Goal: Transaction & Acquisition: Download file/media

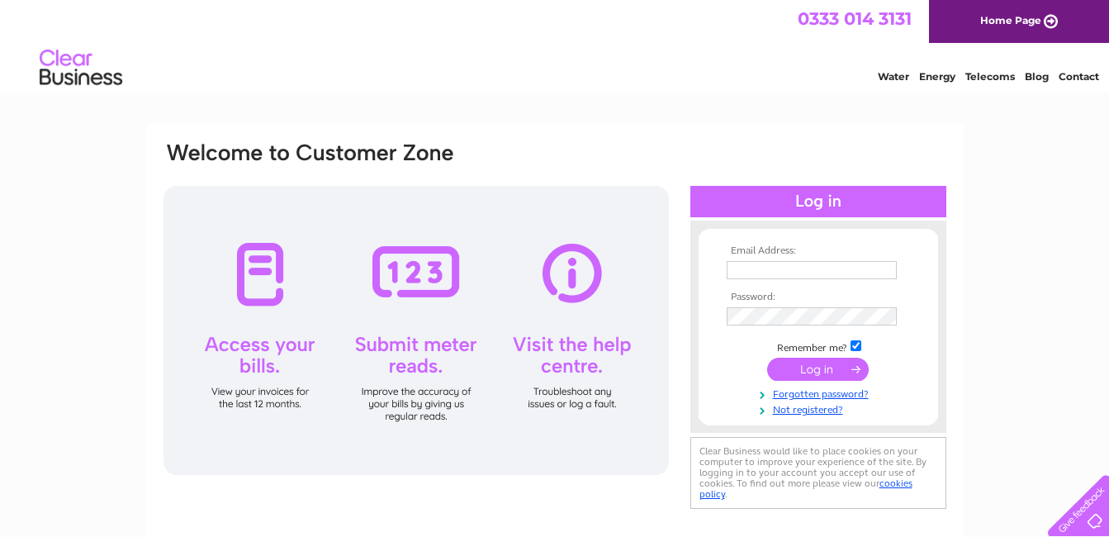
type input "info@scotwest.com"
click at [814, 372] on input "submit" at bounding box center [818, 369] width 102 height 23
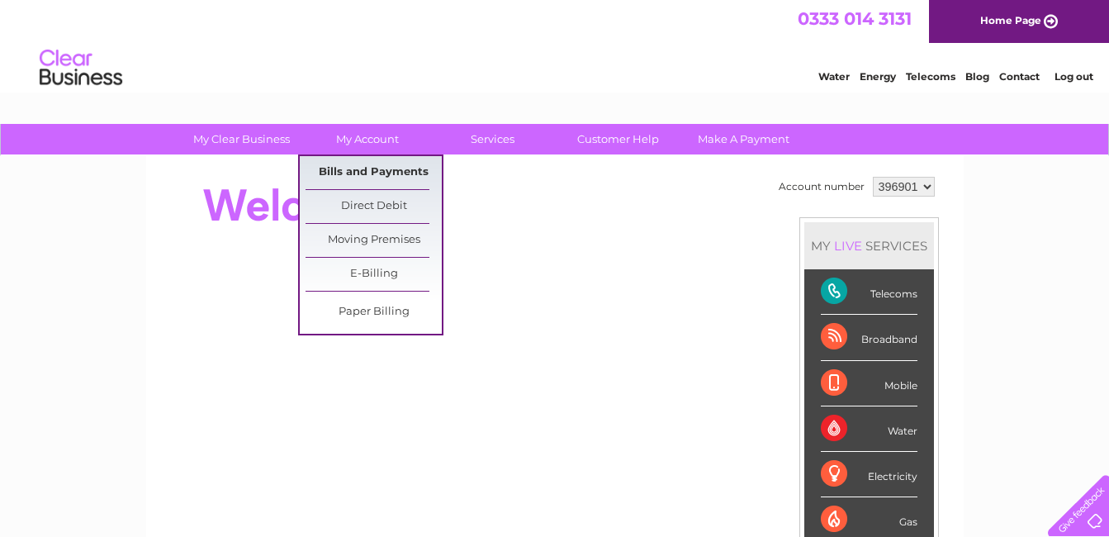
click at [359, 175] on link "Bills and Payments" at bounding box center [374, 172] width 136 height 33
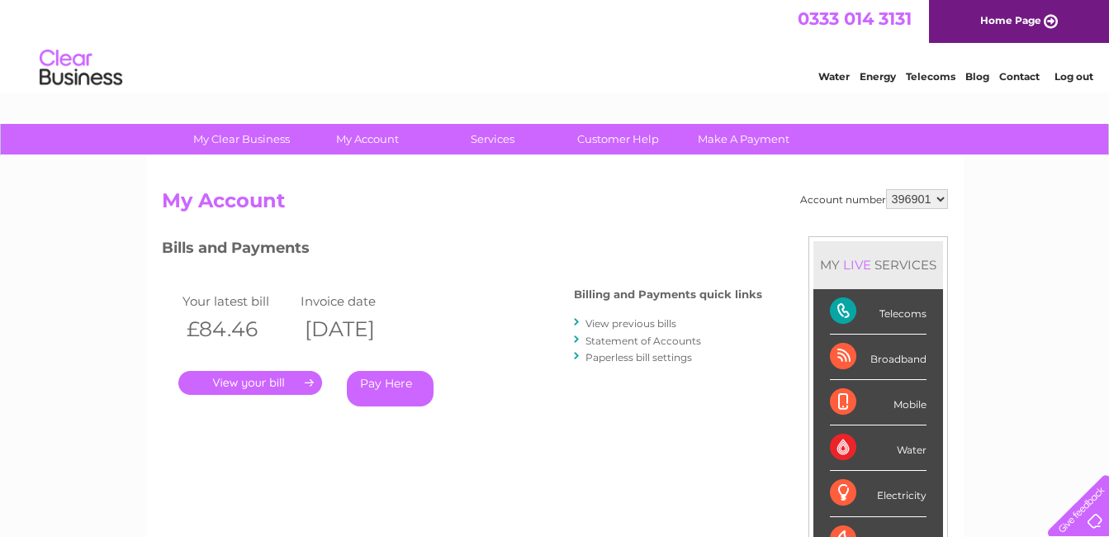
click at [634, 323] on link "View previous bills" at bounding box center [631, 323] width 91 height 12
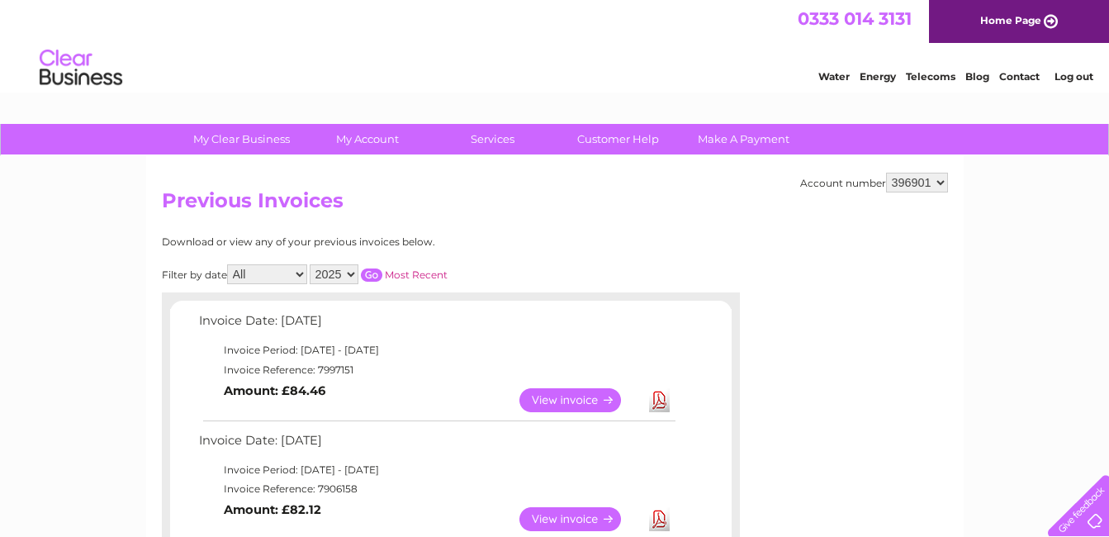
click at [295, 269] on select "All January February March April May June July August September October Novembe…" at bounding box center [267, 274] width 80 height 20
select select "5"
click at [229, 264] on select "All January February March April May June July August September October Novembe…" at bounding box center [267, 274] width 80 height 20
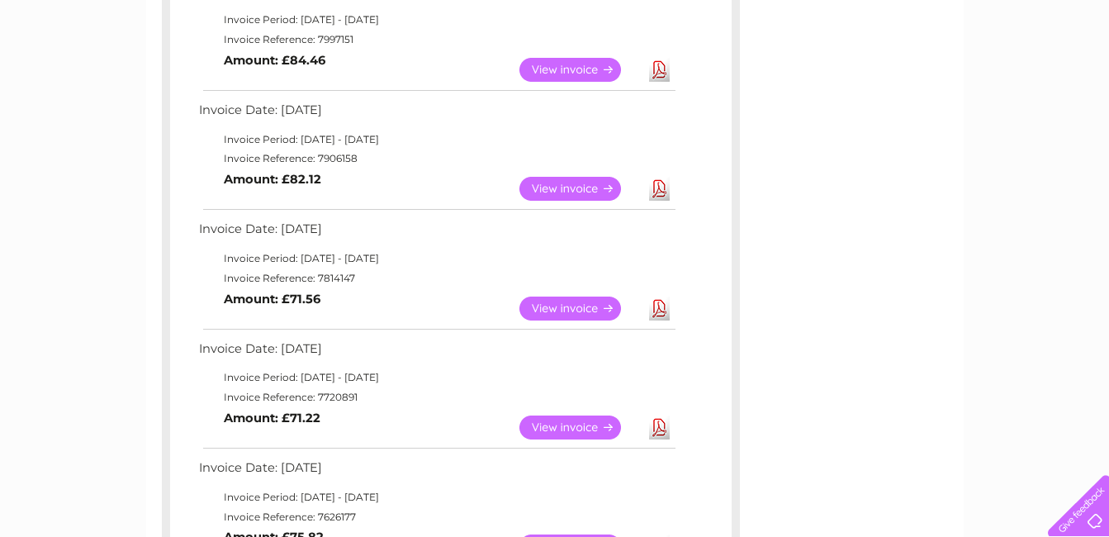
scroll to position [413, 0]
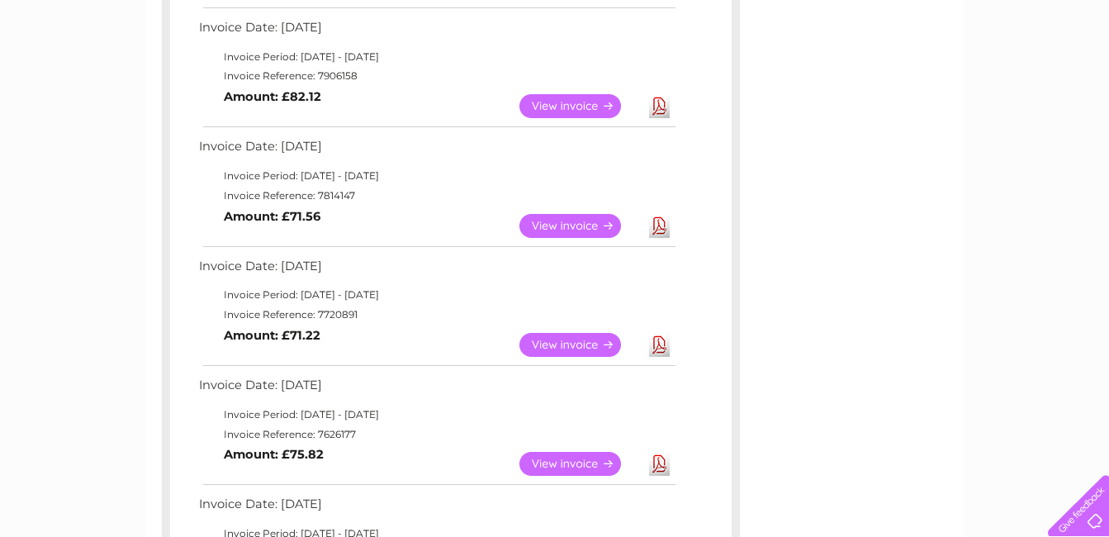
click at [658, 344] on link "Download" at bounding box center [659, 345] width 21 height 24
click at [662, 226] on link "Download" at bounding box center [659, 226] width 21 height 24
click at [659, 104] on link "Download" at bounding box center [659, 106] width 21 height 24
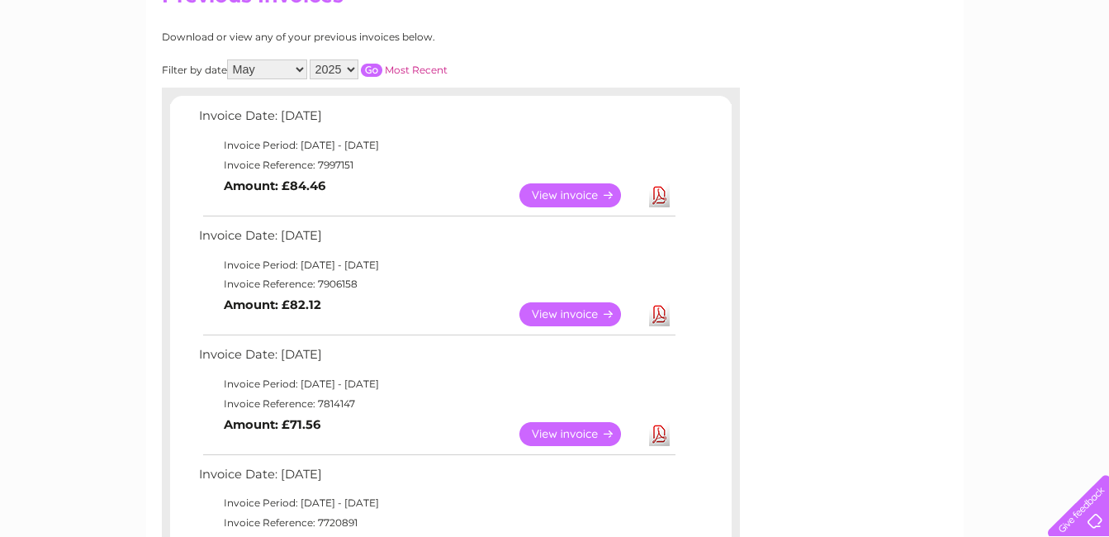
scroll to position [0, 0]
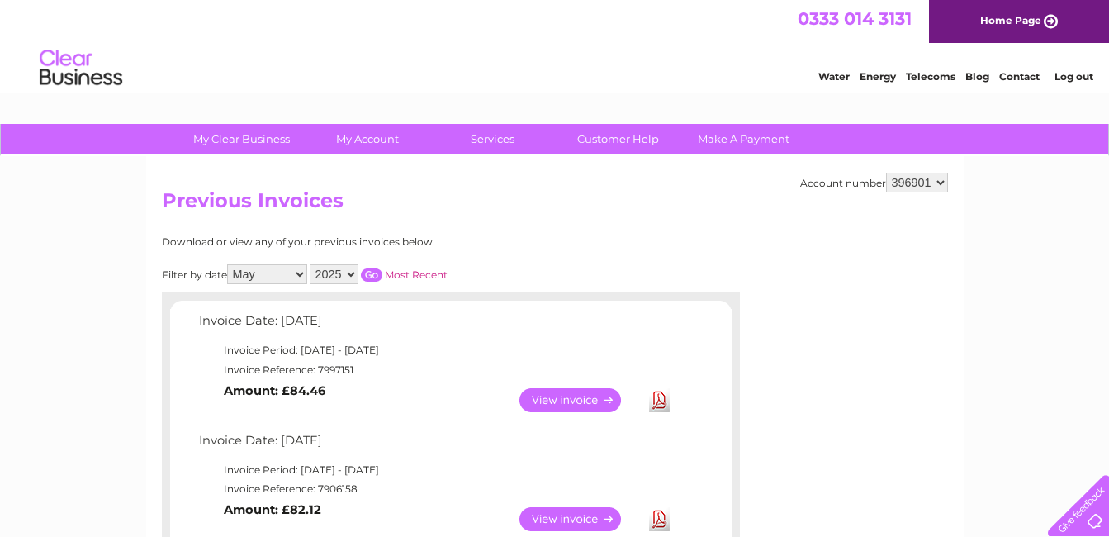
click at [1070, 74] on link "Log out" at bounding box center [1074, 76] width 39 height 12
